Goal: Information Seeking & Learning: Learn about a topic

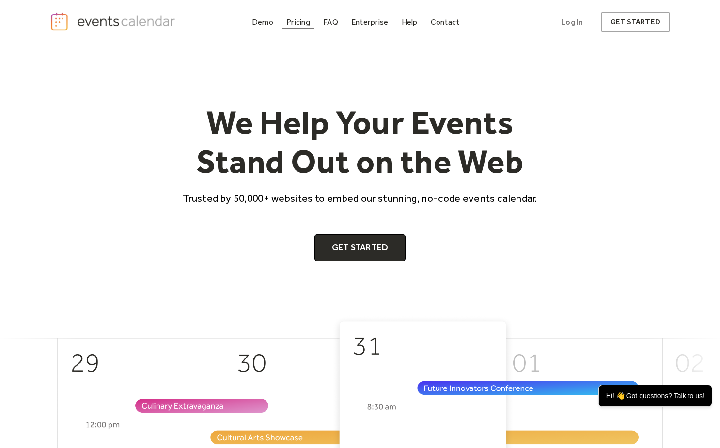
click at [298, 22] on div "Pricing" at bounding box center [298, 21] width 24 height 5
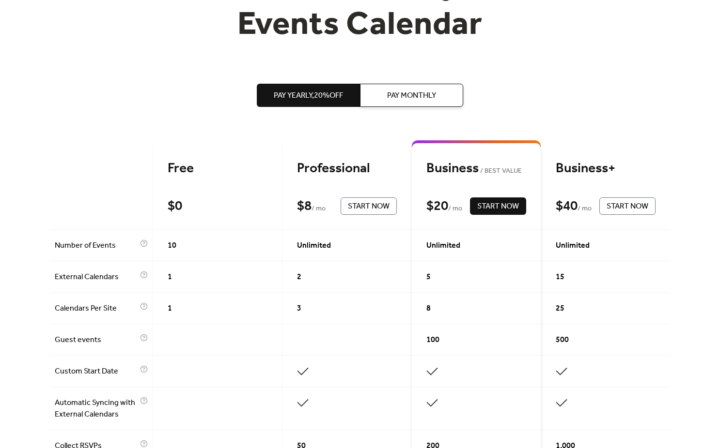
scroll to position [105, 0]
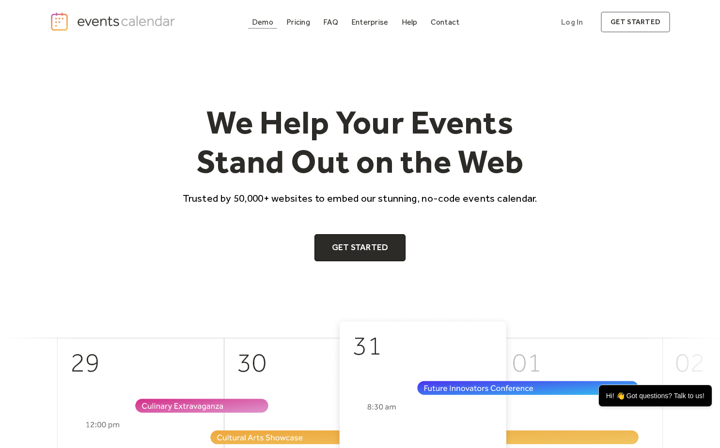
click at [268, 23] on div "Demo" at bounding box center [262, 21] width 21 height 5
